Goal: Consume media (video, audio)

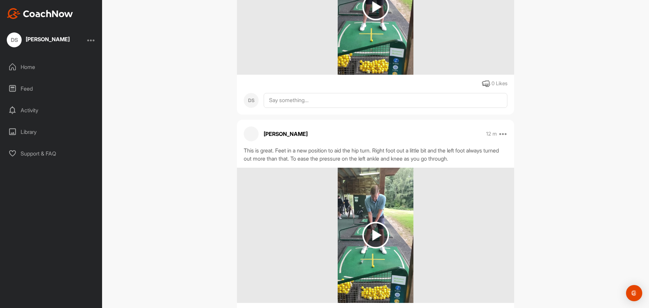
scroll to position [541, 0]
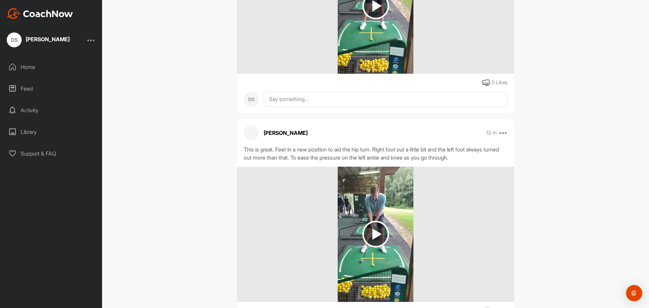
click at [381, 230] on img at bounding box center [375, 234] width 27 height 27
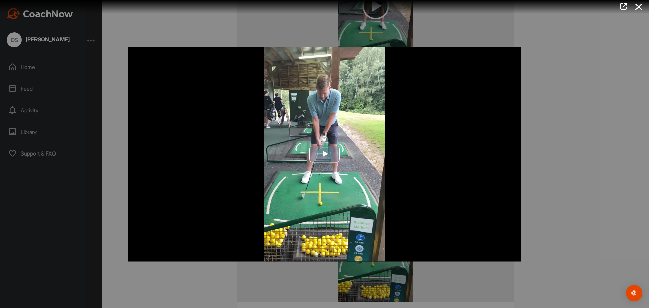
click at [325, 154] on span "Video Player" at bounding box center [325, 154] width 0 height 0
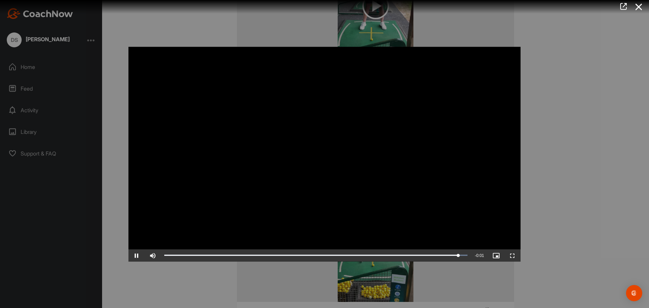
click at [591, 178] on div at bounding box center [324, 154] width 649 height 308
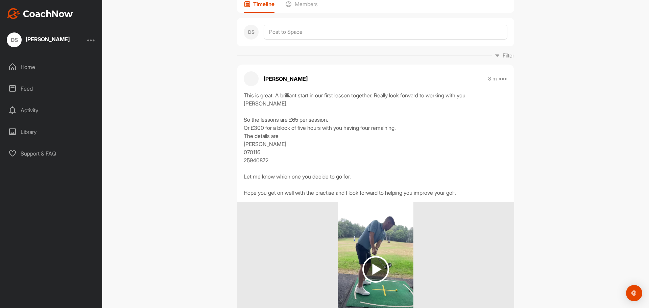
scroll to position [135, 0]
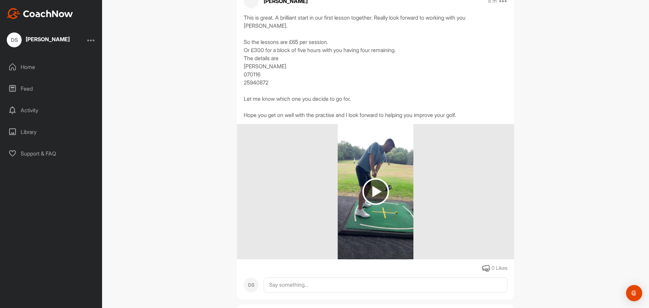
click at [371, 181] on img at bounding box center [375, 191] width 27 height 27
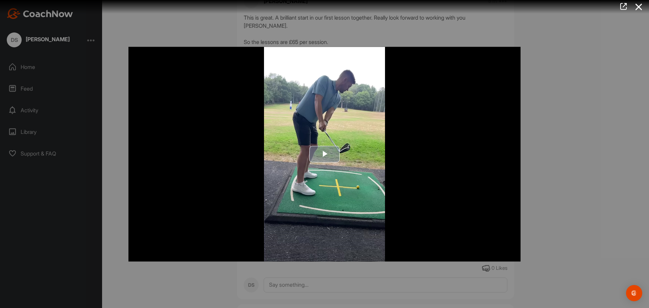
click at [325, 154] on span "Video Player" at bounding box center [325, 154] width 0 height 0
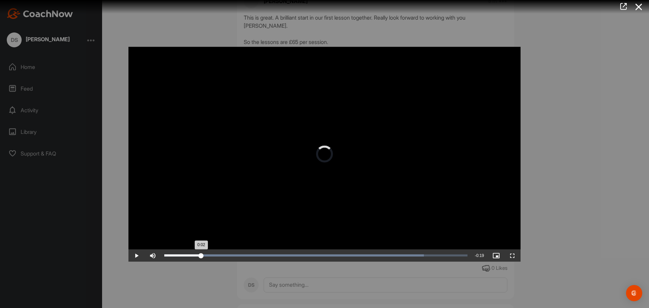
click at [256, 255] on div "Loaded : 85.65% 0:06 0:02" at bounding box center [315, 255] width 303 height 2
drag, startPoint x: 293, startPoint y: 252, endPoint x: 301, endPoint y: 252, distance: 7.4
click at [294, 252] on div "Loaded : 85.65% 0:09 0:07" at bounding box center [316, 255] width 310 height 12
click at [554, 172] on div at bounding box center [324, 154] width 649 height 308
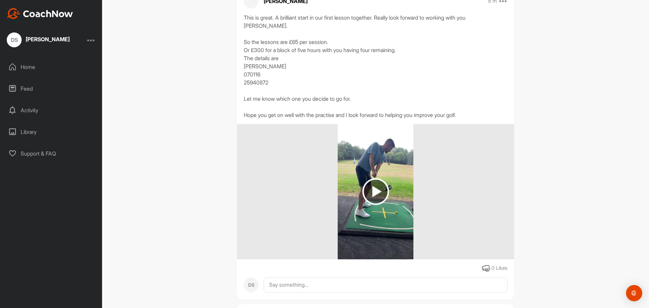
scroll to position [338, 0]
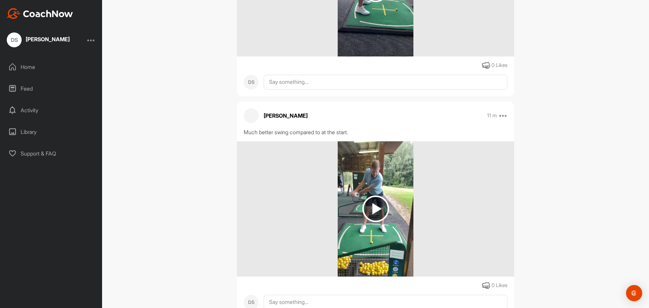
click at [376, 197] on img at bounding box center [375, 208] width 27 height 27
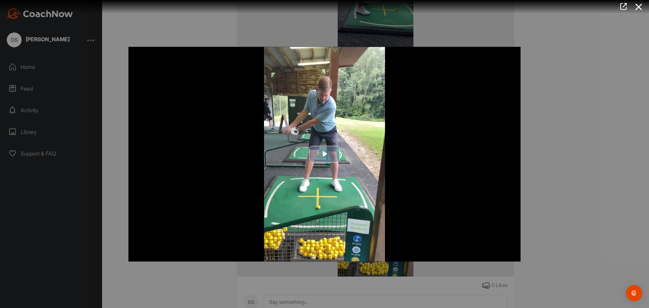
click at [325, 154] on span "Video Player" at bounding box center [325, 154] width 0 height 0
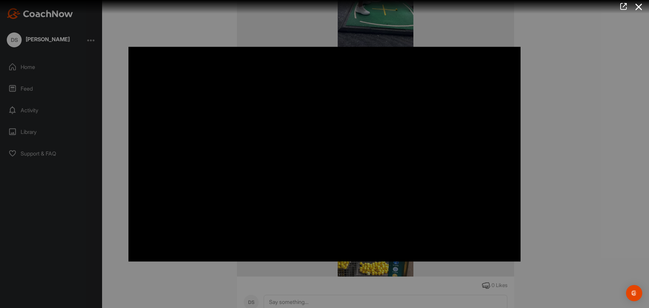
click at [581, 186] on div at bounding box center [324, 154] width 649 height 308
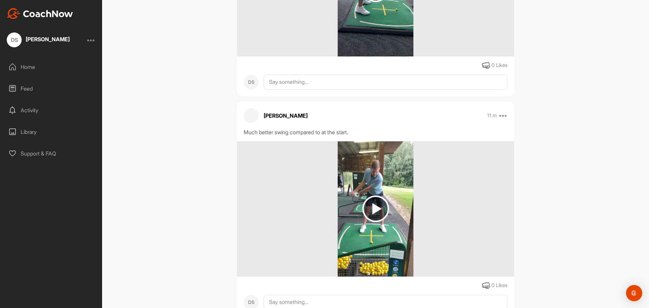
click at [375, 195] on img at bounding box center [375, 208] width 27 height 27
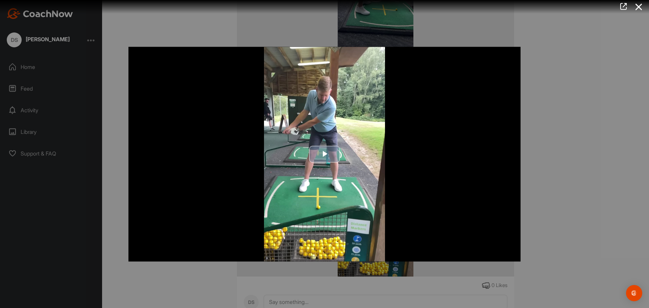
click at [325, 154] on span "Video Player" at bounding box center [325, 154] width 0 height 0
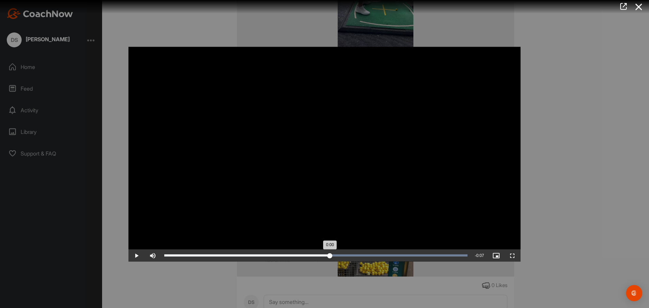
click at [330, 255] on div "Loaded : 100.00% 0:07 0:00" at bounding box center [315, 255] width 303 height 2
click at [138, 255] on span "Video Player" at bounding box center [136, 255] width 16 height 0
click at [565, 234] on div at bounding box center [324, 154] width 649 height 308
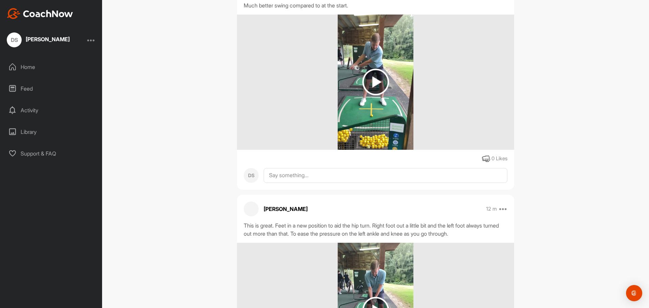
scroll to position [473, 0]
